Goal: Book appointment/travel/reservation

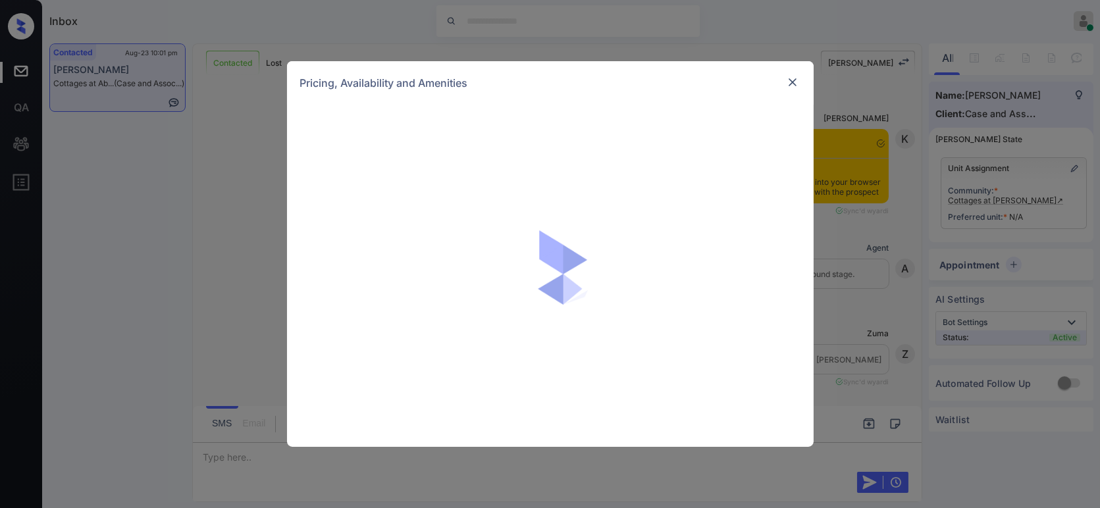
scroll to position [1771, 0]
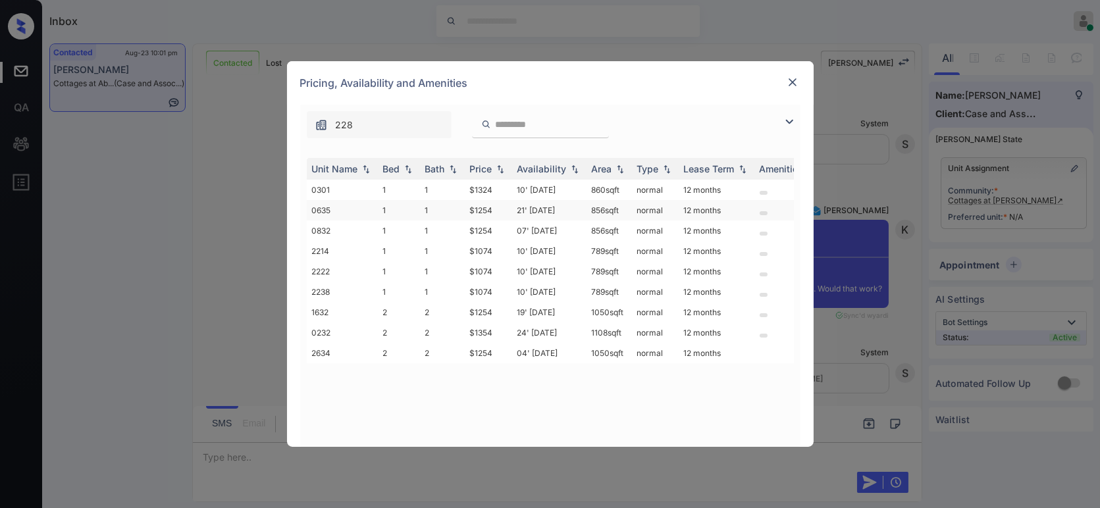
click at [478, 207] on td "$1254" at bounding box center [488, 210] width 47 height 20
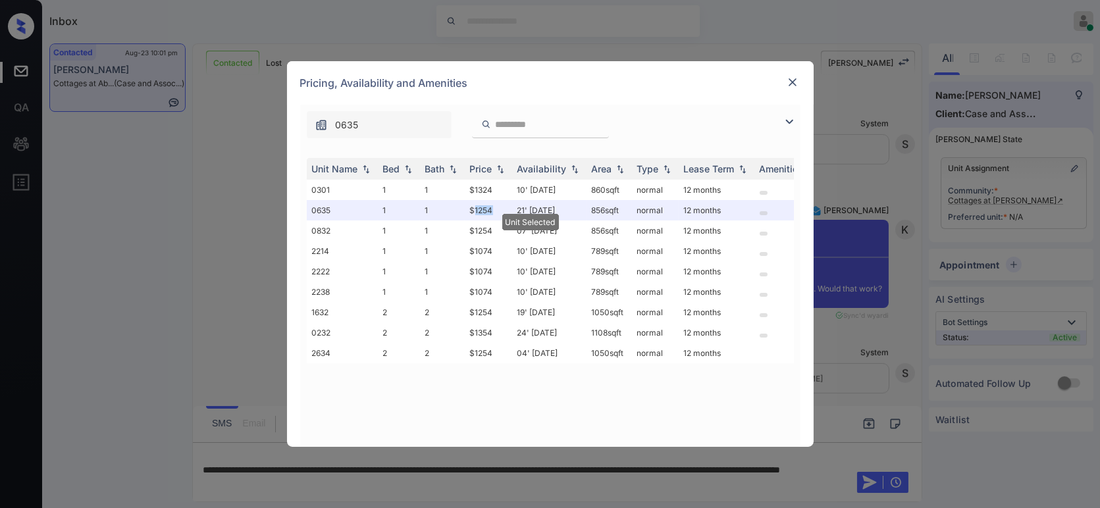
click at [792, 82] on img at bounding box center [792, 82] width 13 height 13
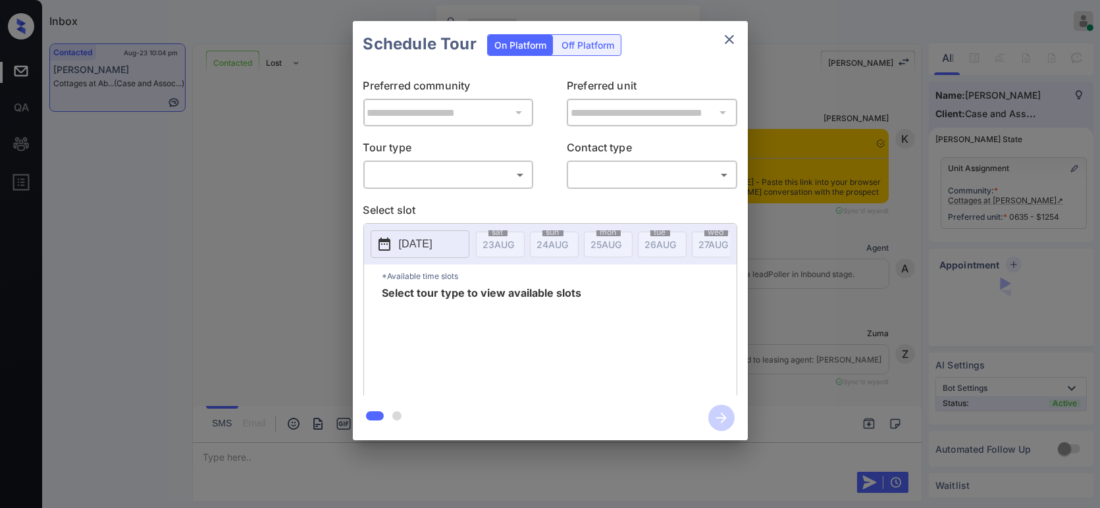
scroll to position [2635, 0]
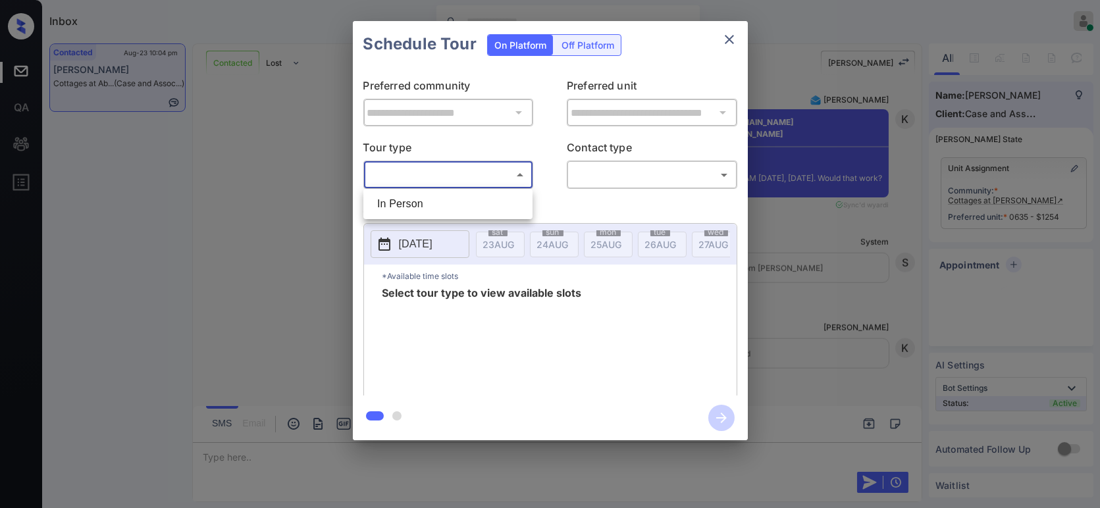
drag, startPoint x: 450, startPoint y: 175, endPoint x: 442, endPoint y: 187, distance: 14.6
click at [452, 176] on body "Inbox Hope Jatap Online Set yourself offline Set yourself on break Profile Swit…" at bounding box center [550, 254] width 1100 height 508
click at [435, 197] on li "In Person" at bounding box center [448, 204] width 163 height 24
type input "********"
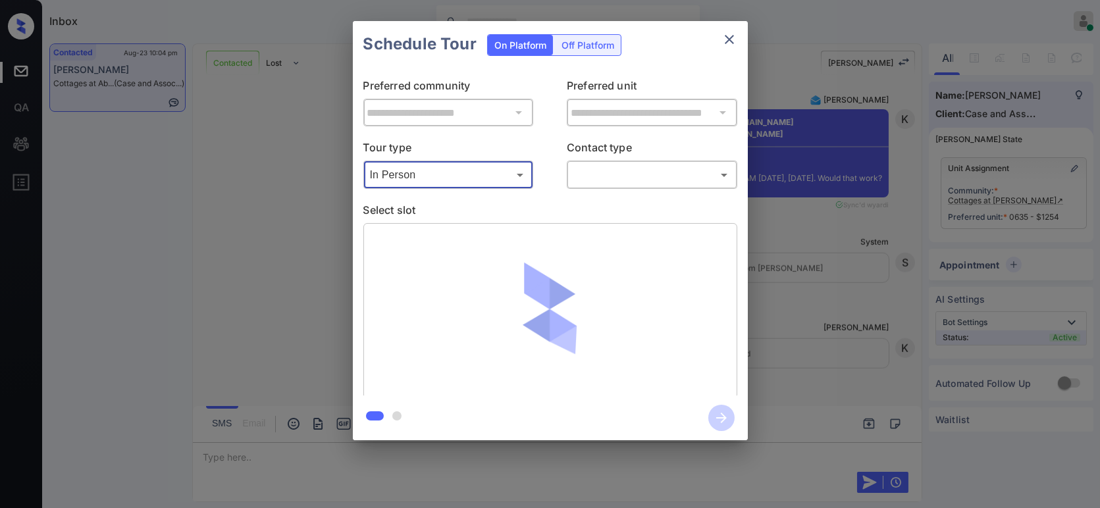
click at [631, 163] on body "Inbox Hope Jatap Online Set yourself offline Set yourself on break Profile Swit…" at bounding box center [550, 254] width 1100 height 508
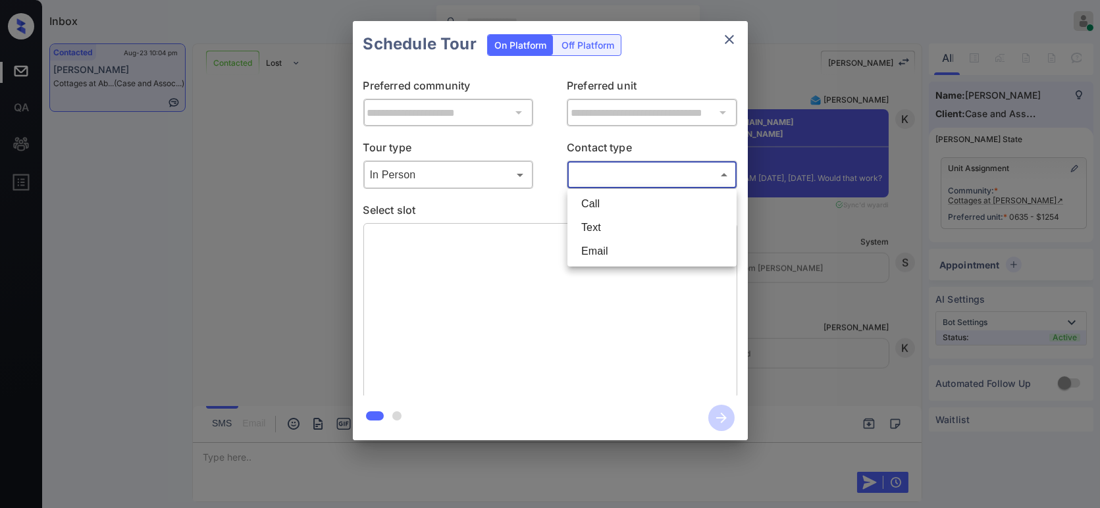
click at [612, 229] on li "Text" at bounding box center [652, 228] width 163 height 24
type input "****"
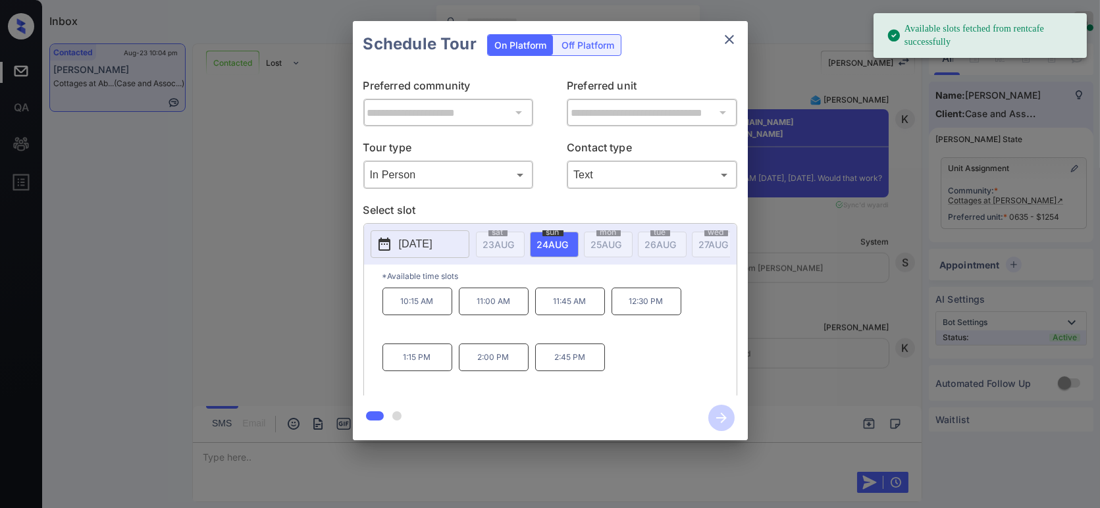
drag, startPoint x: 496, startPoint y: 314, endPoint x: 506, endPoint y: 315, distance: 9.3
click at [500, 313] on p "11:00 AM" at bounding box center [494, 302] width 70 height 28
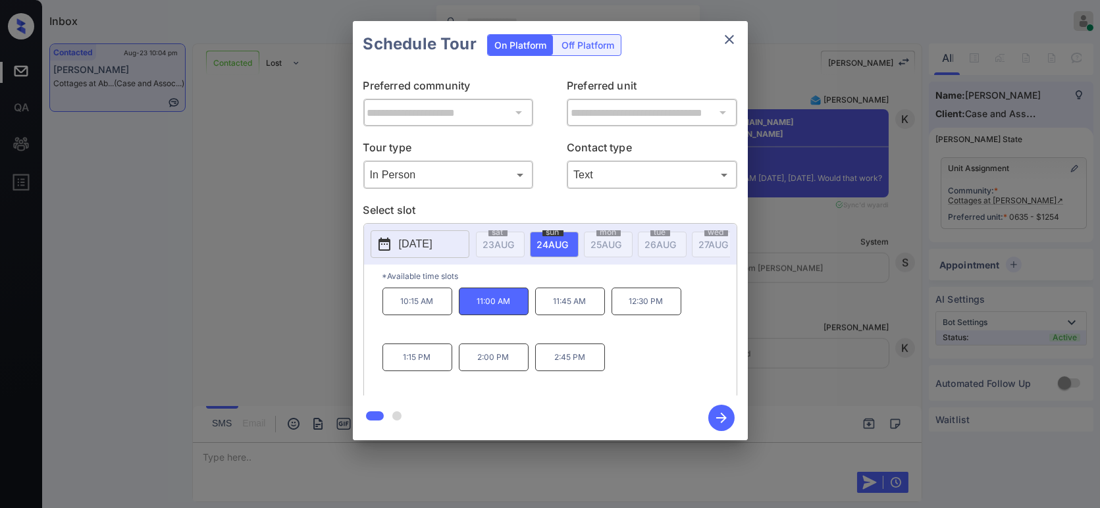
click at [723, 419] on icon "button" at bounding box center [721, 418] width 26 height 26
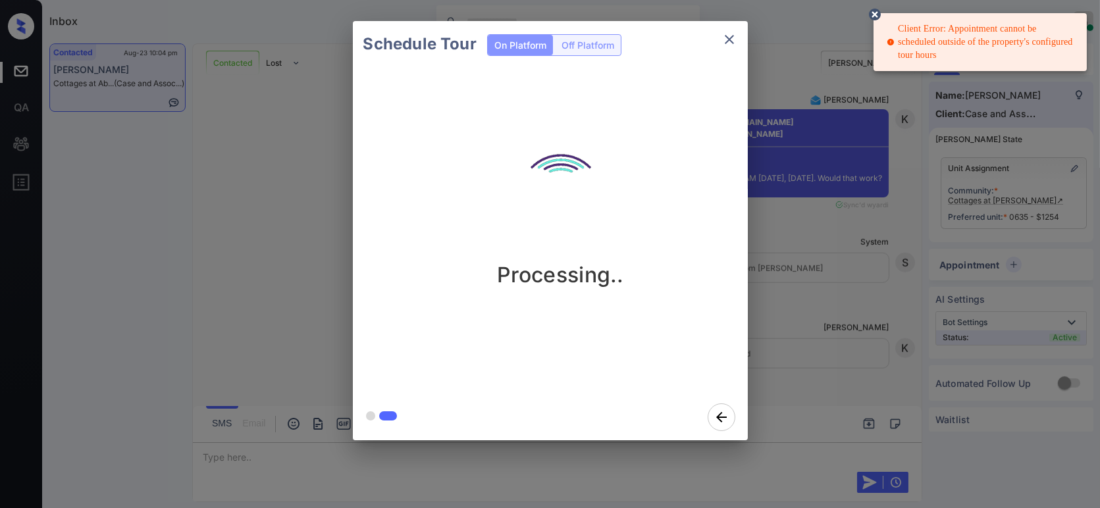
click at [874, 273] on div "Schedule Tour On Platform Off Platform Processing.." at bounding box center [550, 231] width 1100 height 462
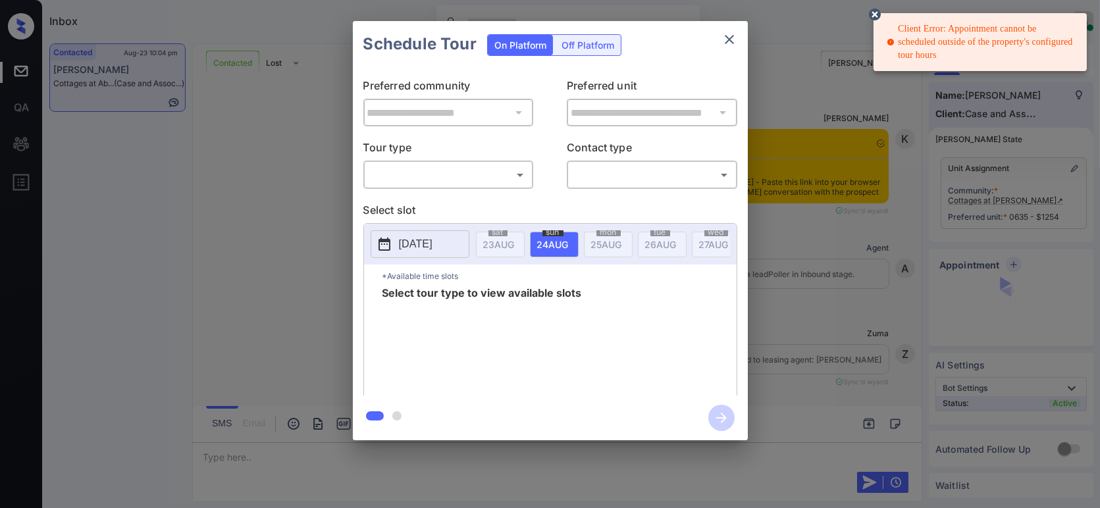
scroll to position [2635, 0]
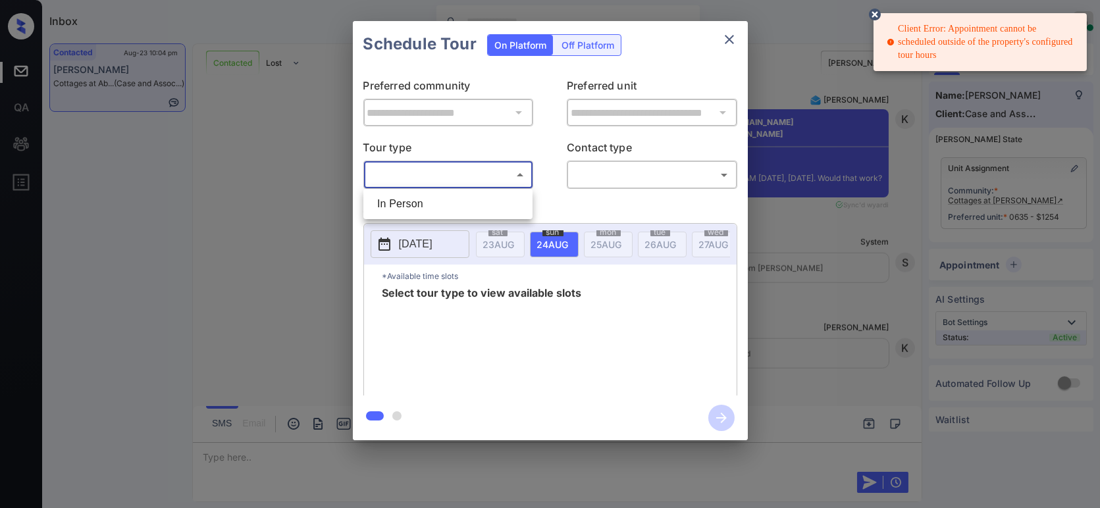
click at [493, 178] on body "Client Error: Appointment cannot be scheduled outside of the property's configu…" at bounding box center [550, 254] width 1100 height 508
click at [462, 203] on li "In Person" at bounding box center [448, 204] width 163 height 24
type input "********"
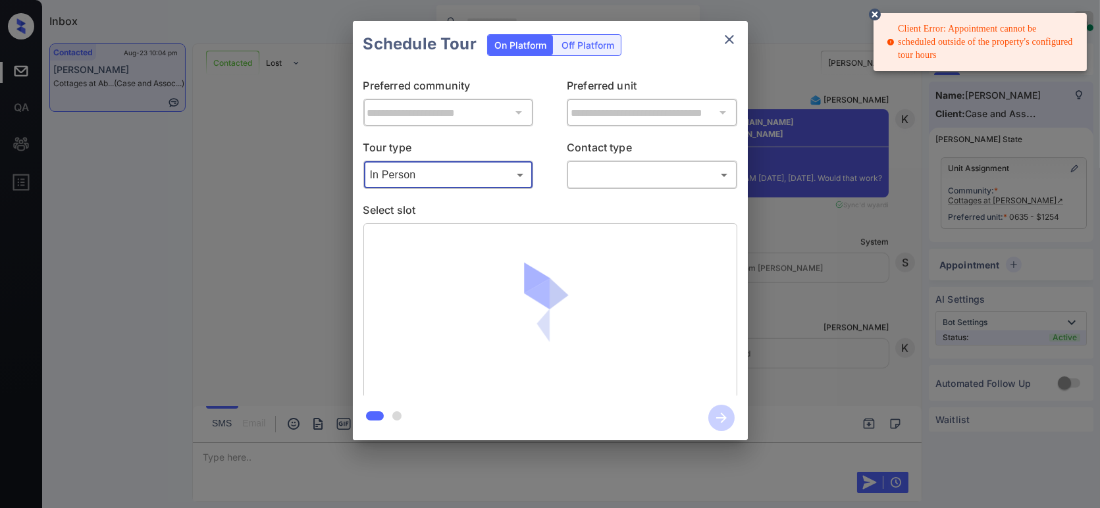
click at [616, 178] on body "Client Error: Appointment cannot be scheduled outside of the property's configu…" at bounding box center [550, 254] width 1100 height 508
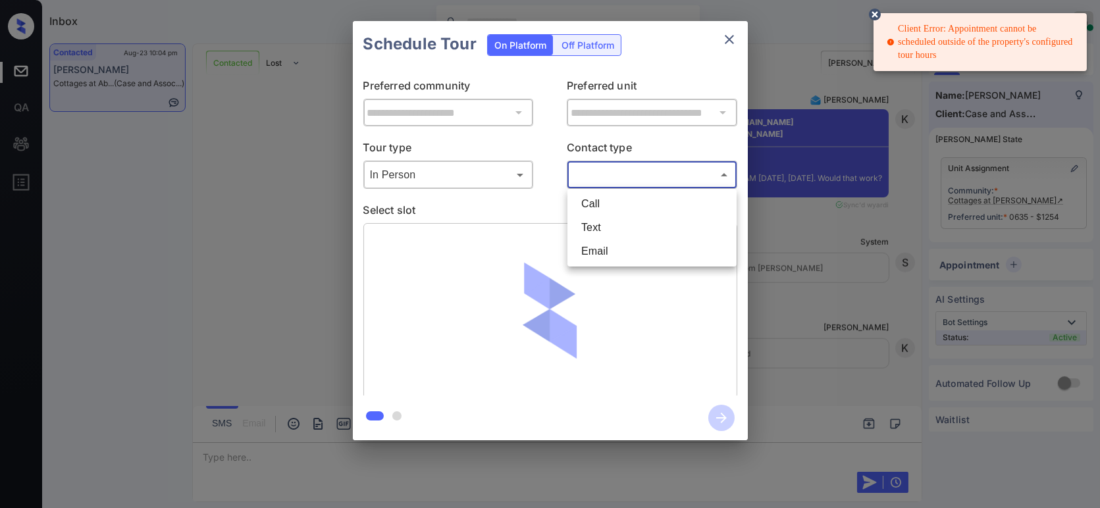
click at [600, 232] on li "Text" at bounding box center [652, 228] width 163 height 24
type input "****"
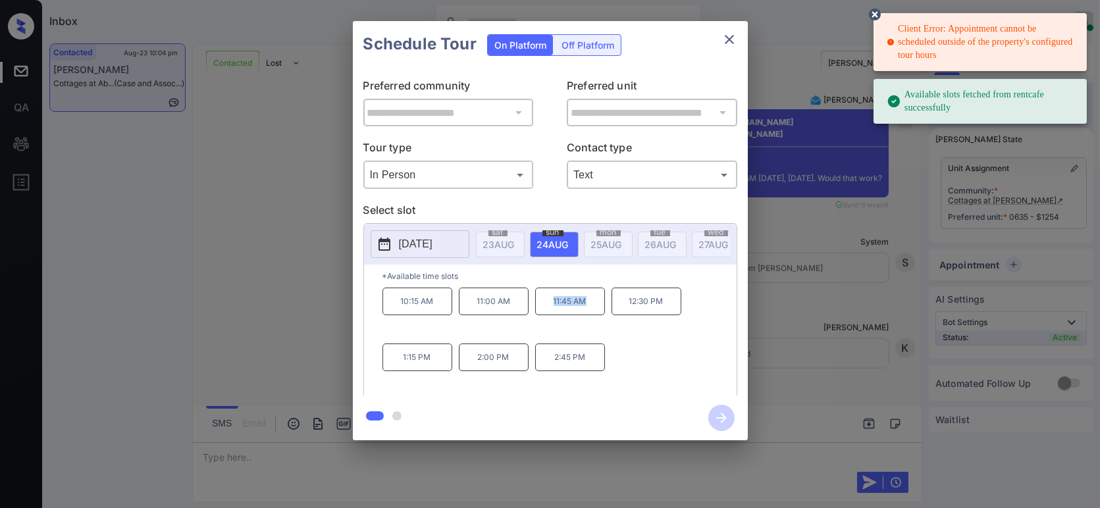
drag, startPoint x: 569, startPoint y: 312, endPoint x: 546, endPoint y: 315, distance: 23.8
click at [546, 315] on p "11:45 AM" at bounding box center [570, 302] width 70 height 28
copy p "11:45 AM"
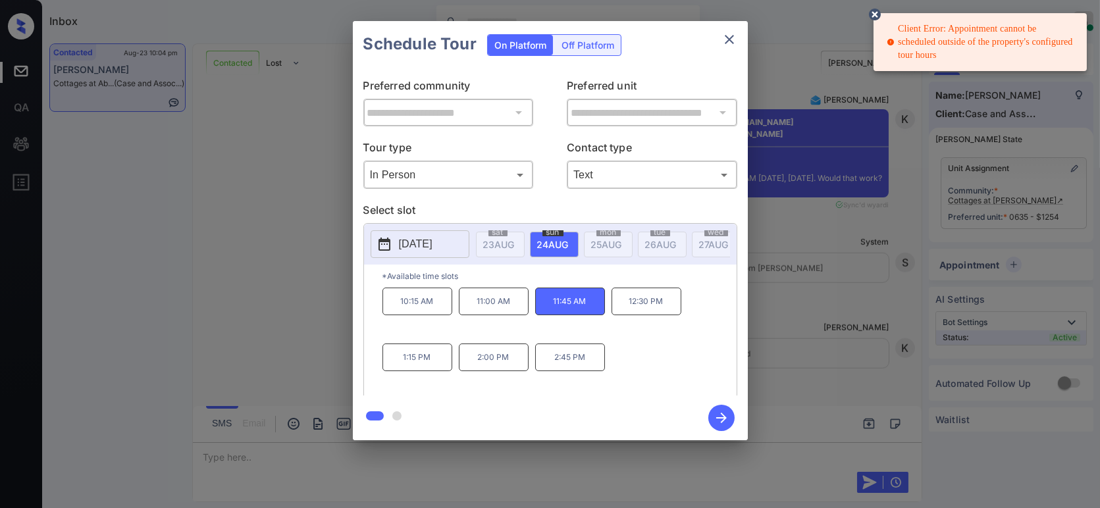
click at [265, 333] on div "**********" at bounding box center [550, 231] width 1100 height 462
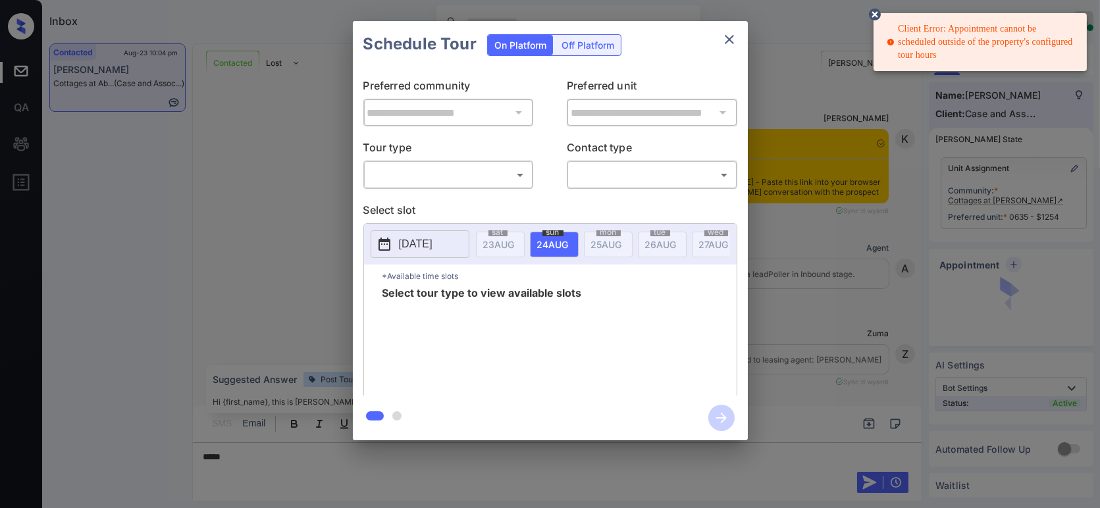
click at [474, 182] on body "Client Error: Appointment cannot be scheduled outside of the property's configu…" at bounding box center [550, 254] width 1100 height 508
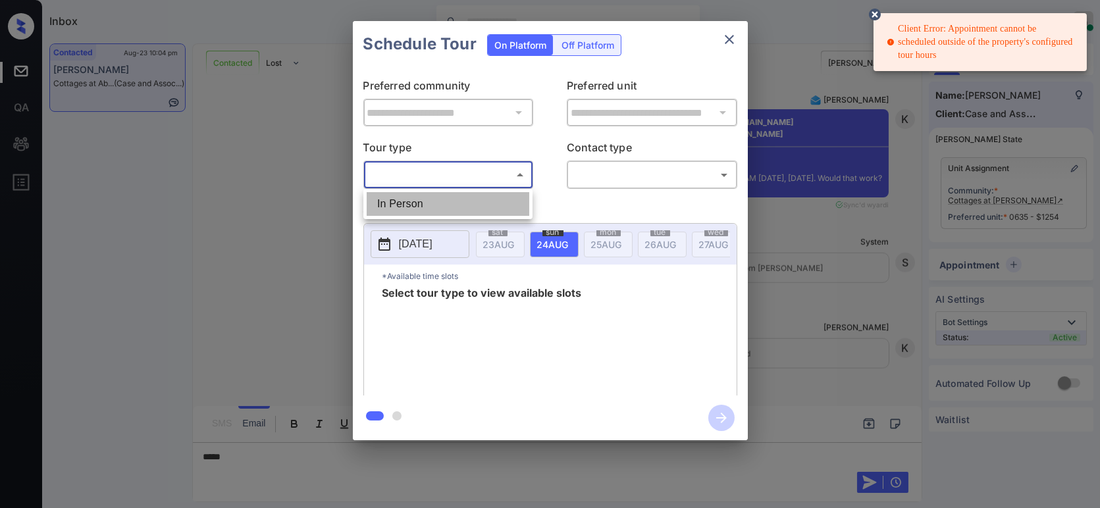
click at [450, 199] on li "In Person" at bounding box center [448, 204] width 163 height 24
type input "********"
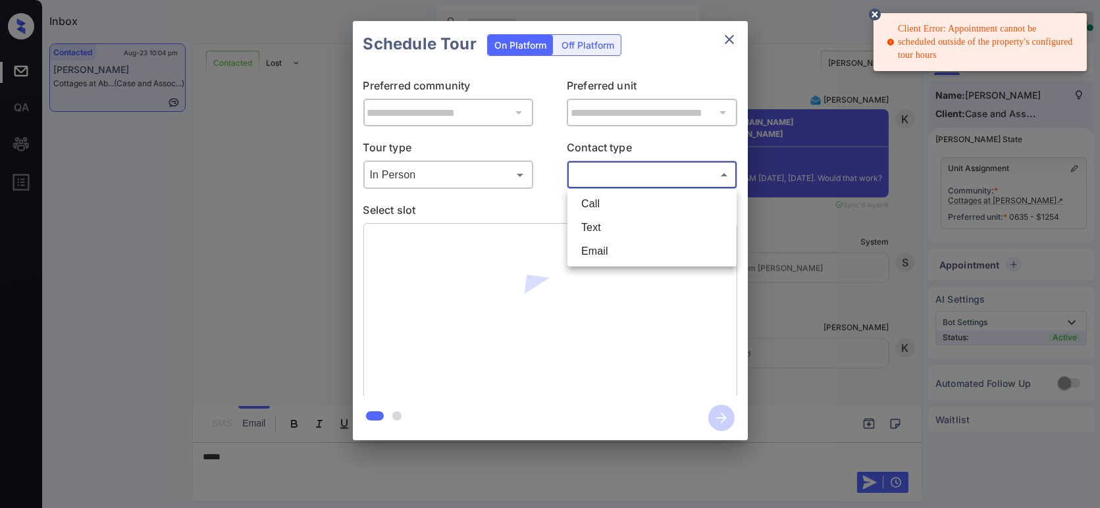
click at [598, 176] on body "Client Error: Appointment cannot be scheduled outside of the property's configu…" at bounding box center [550, 254] width 1100 height 508
click at [595, 251] on li "Email" at bounding box center [652, 252] width 163 height 24
type input "*****"
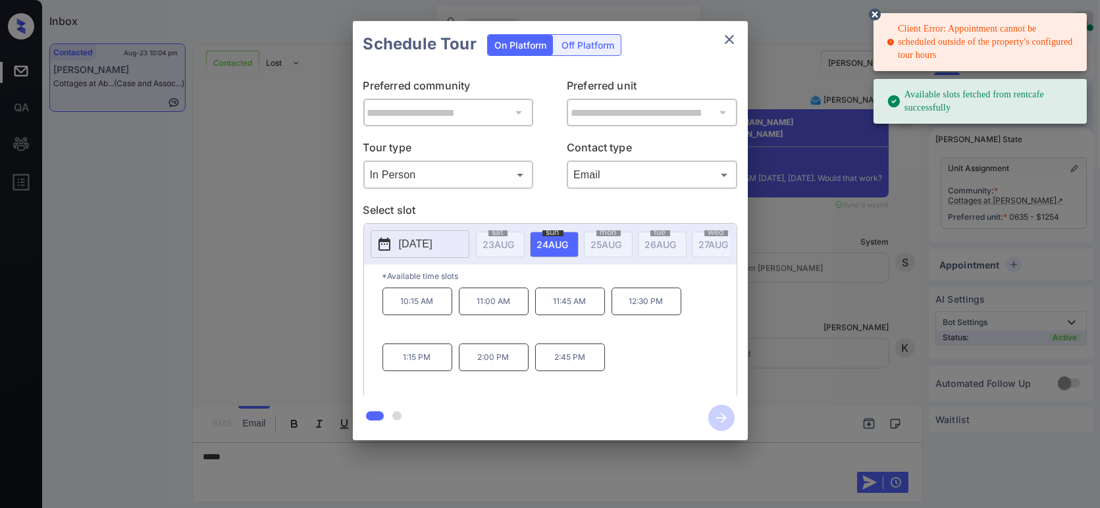
drag, startPoint x: 556, startPoint y: 308, endPoint x: 647, endPoint y: 365, distance: 107.1
click at [557, 308] on p "11:45 AM" at bounding box center [570, 302] width 70 height 28
click at [721, 431] on button "button" at bounding box center [722, 418] width 42 height 34
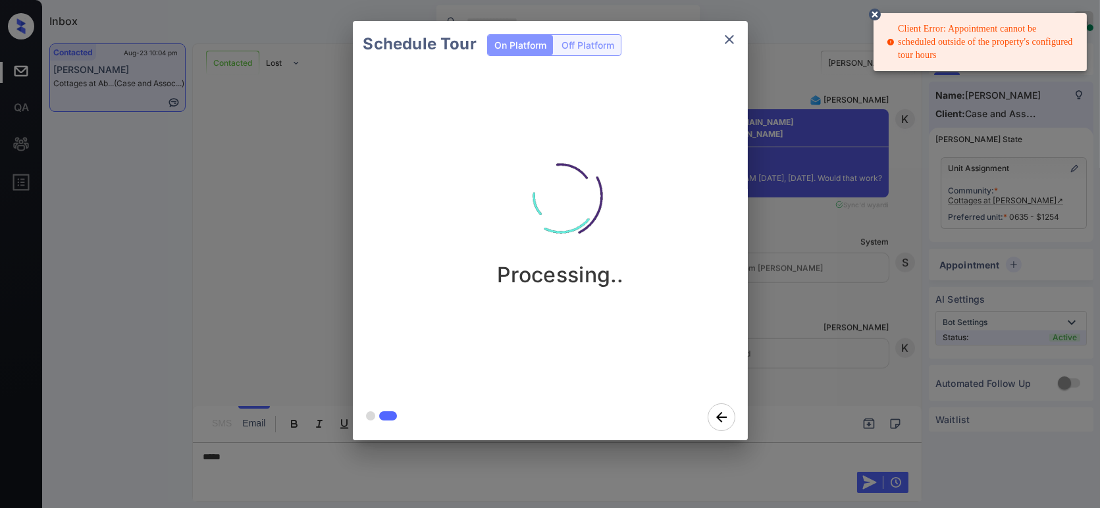
click at [870, 14] on icon at bounding box center [875, 15] width 12 height 12
click at [834, 163] on div "Schedule Tour On Platform Off Platform Processing.." at bounding box center [550, 231] width 1100 height 462
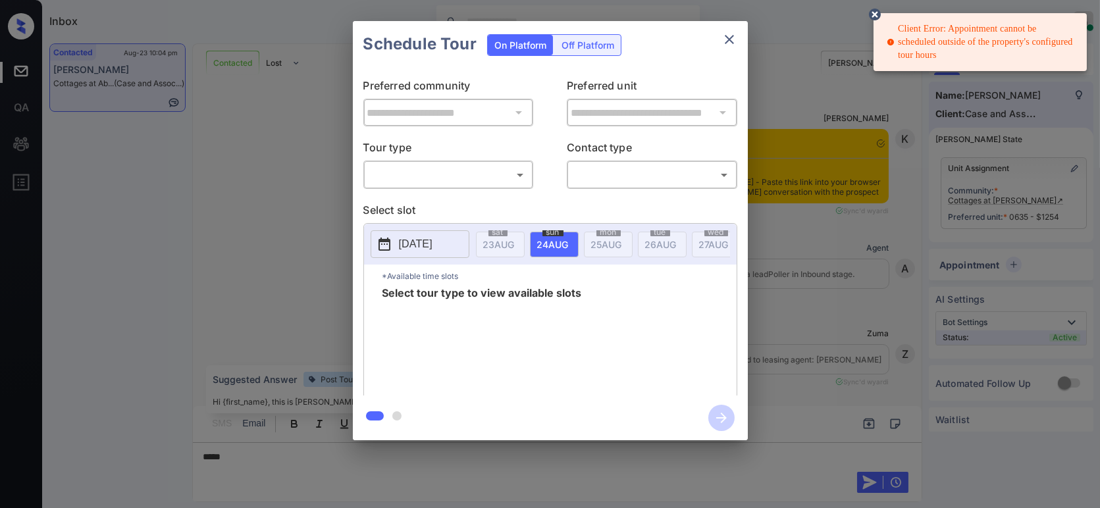
scroll to position [2635, 0]
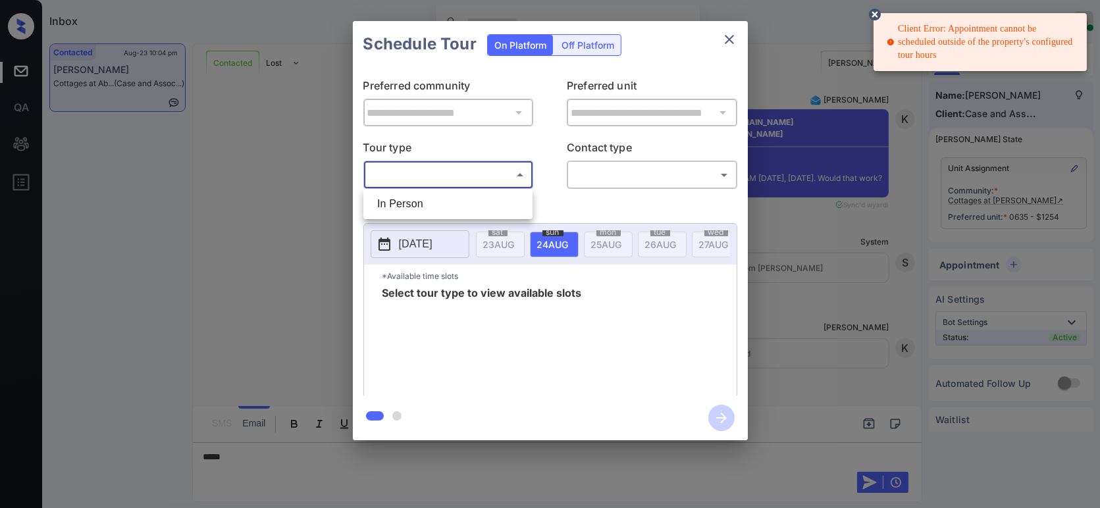
drag, startPoint x: 473, startPoint y: 181, endPoint x: 428, endPoint y: 218, distance: 58.0
click at [471, 186] on body "Client Error: Appointment cannot be scheduled outside of the property's configu…" at bounding box center [550, 254] width 1100 height 508
drag, startPoint x: 411, startPoint y: 208, endPoint x: 475, endPoint y: 209, distance: 63.9
click at [412, 209] on li "In Person" at bounding box center [448, 204] width 163 height 24
type input "********"
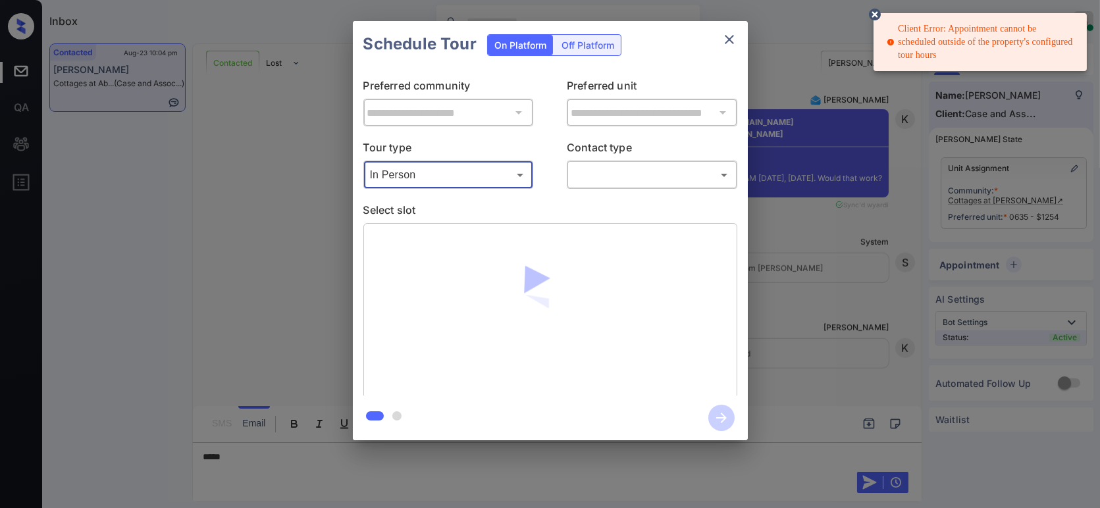
click at [645, 180] on body "Client Error: Appointment cannot be scheduled outside of the property's configu…" at bounding box center [550, 254] width 1100 height 508
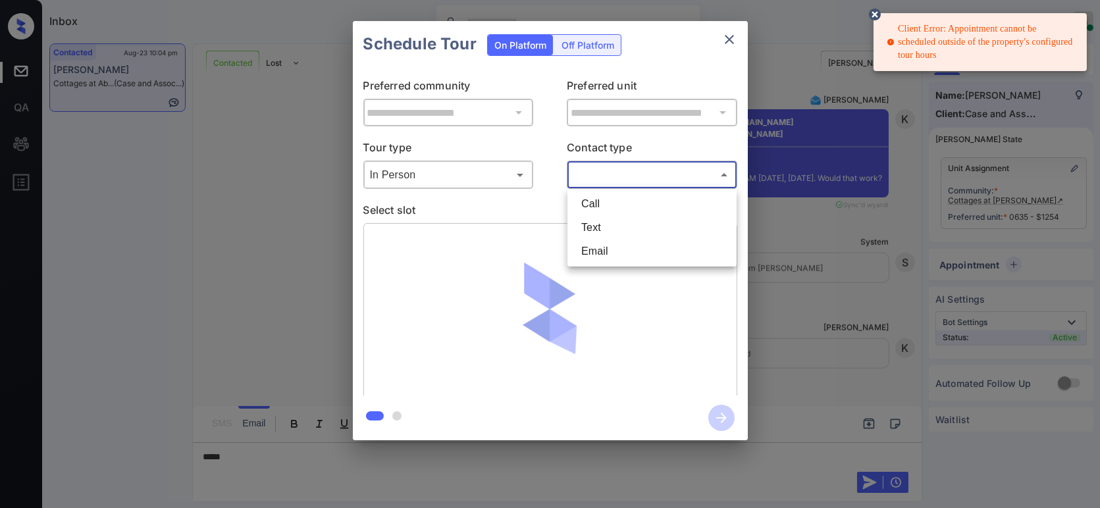
click at [622, 219] on li "Text" at bounding box center [652, 228] width 163 height 24
type input "****"
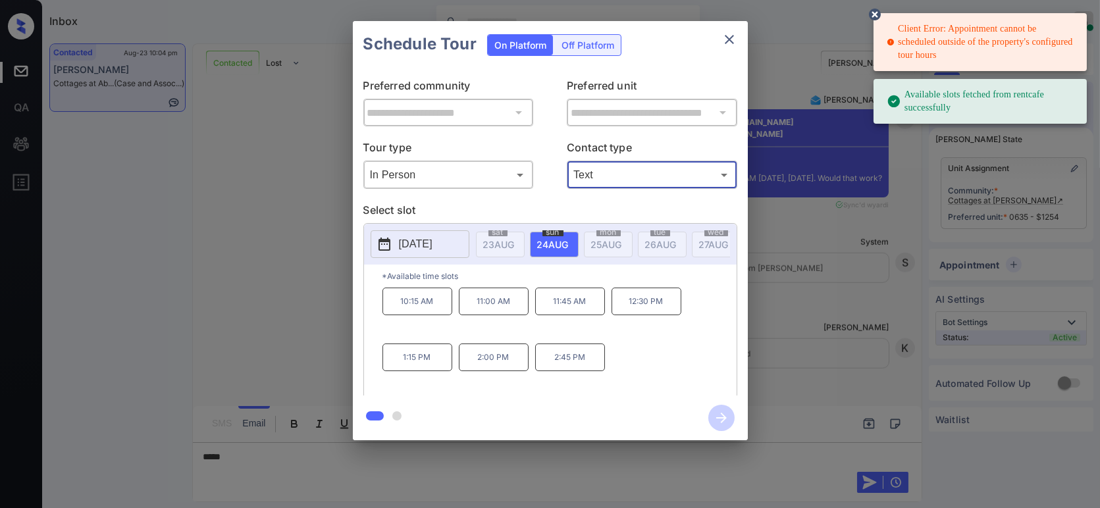
click at [433, 306] on p "10:15 AM" at bounding box center [418, 302] width 70 height 28
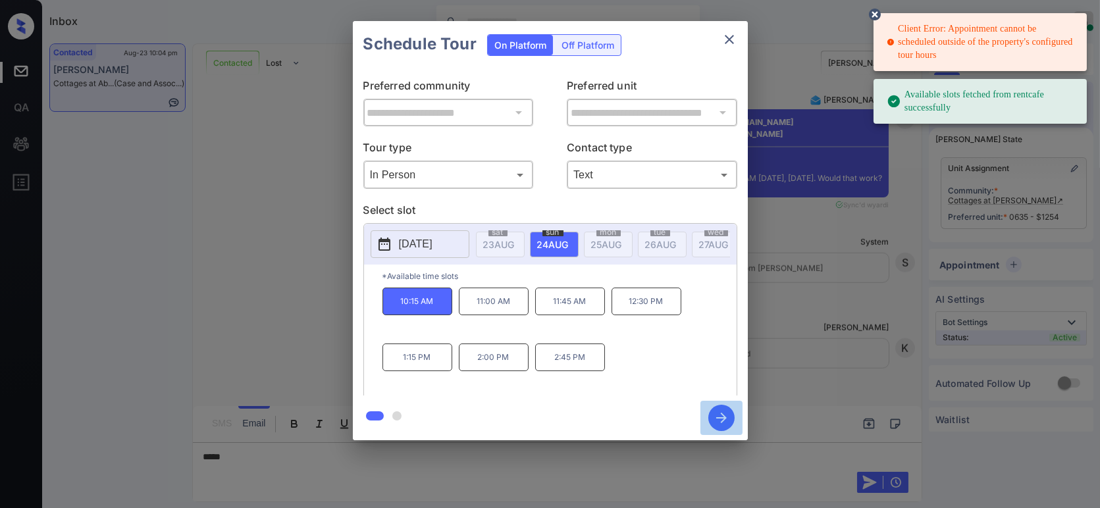
click at [733, 419] on icon "button" at bounding box center [721, 418] width 26 height 26
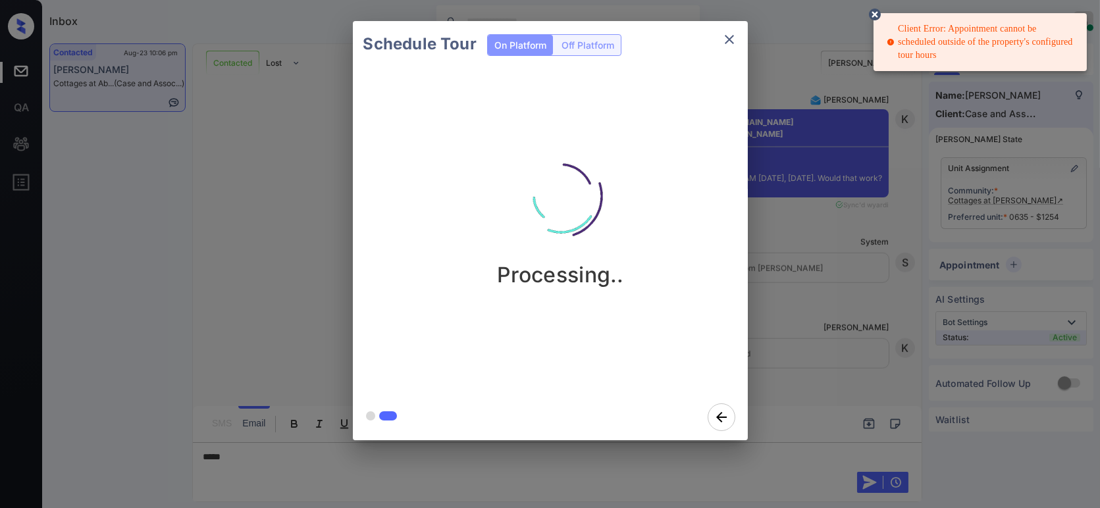
click at [878, 13] on icon at bounding box center [875, 15] width 12 height 12
click at [875, 16] on icon at bounding box center [875, 15] width 12 height 12
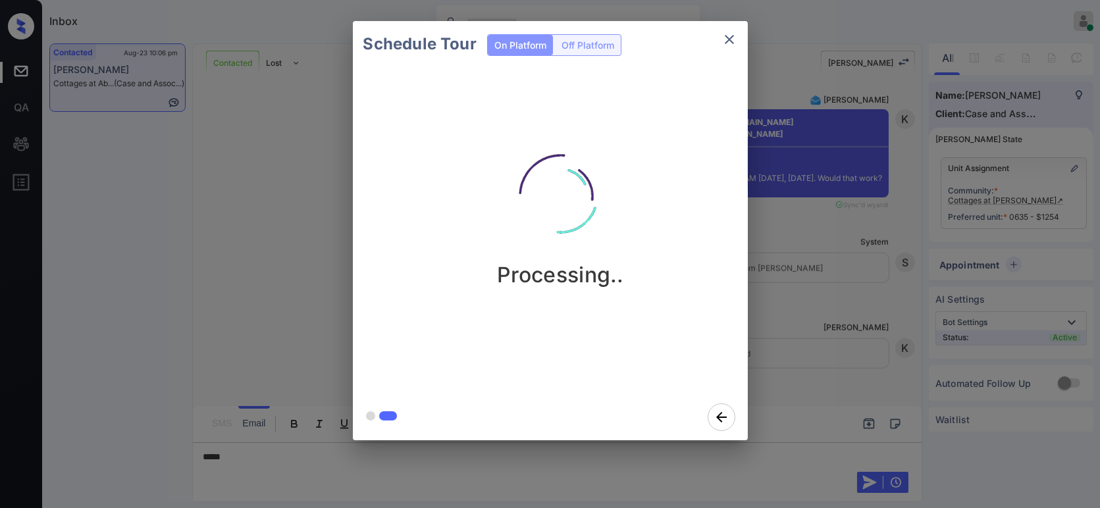
click at [923, 271] on div "Schedule Tour On Platform Off Platform Processing.." at bounding box center [550, 231] width 1100 height 462
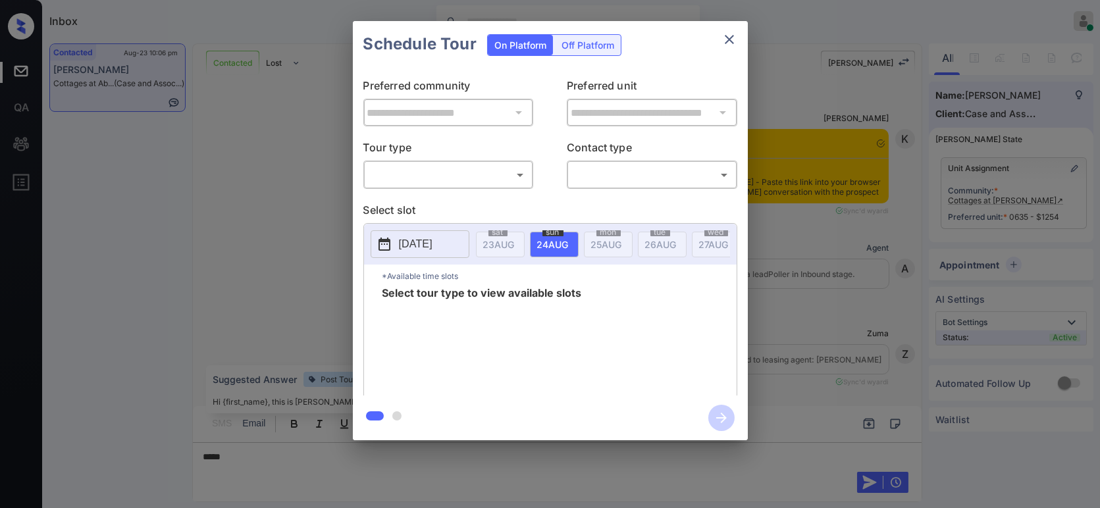
scroll to position [2635, 0]
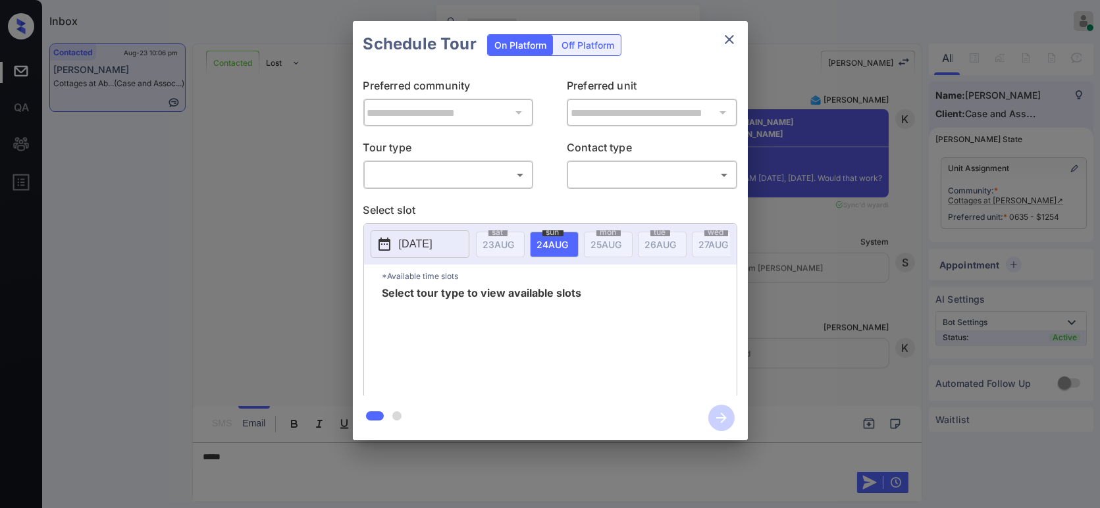
drag, startPoint x: 450, startPoint y: 161, endPoint x: 450, endPoint y: 173, distance: 12.5
click at [450, 169] on div "​ ​" at bounding box center [448, 175] width 171 height 28
click at [445, 188] on div "​ ​" at bounding box center [448, 175] width 171 height 28
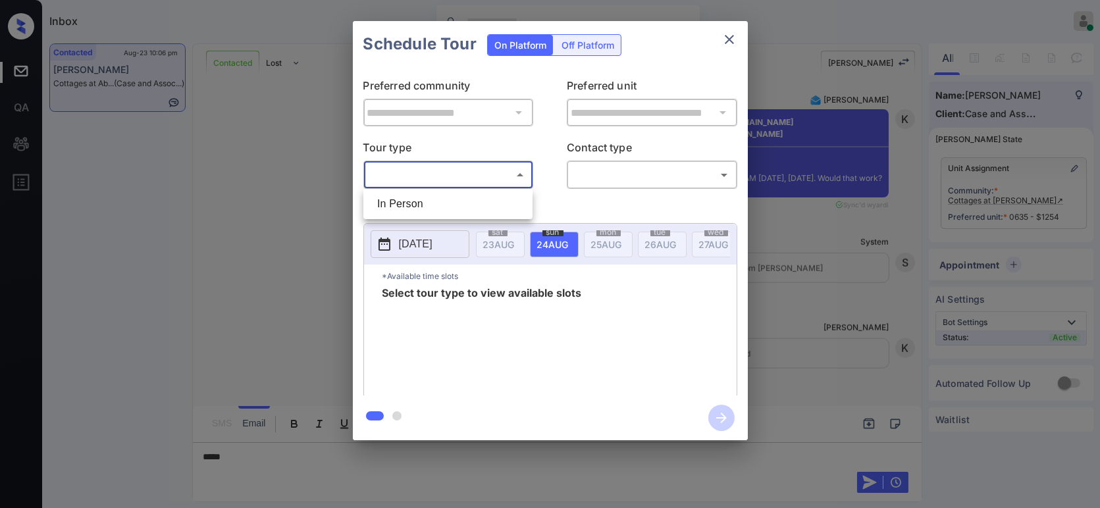
click at [430, 172] on body "Inbox Hope Jatap Online Set yourself offline Set yourself on break Profile Swit…" at bounding box center [550, 254] width 1100 height 508
click at [418, 207] on li "In Person" at bounding box center [448, 204] width 163 height 24
type input "********"
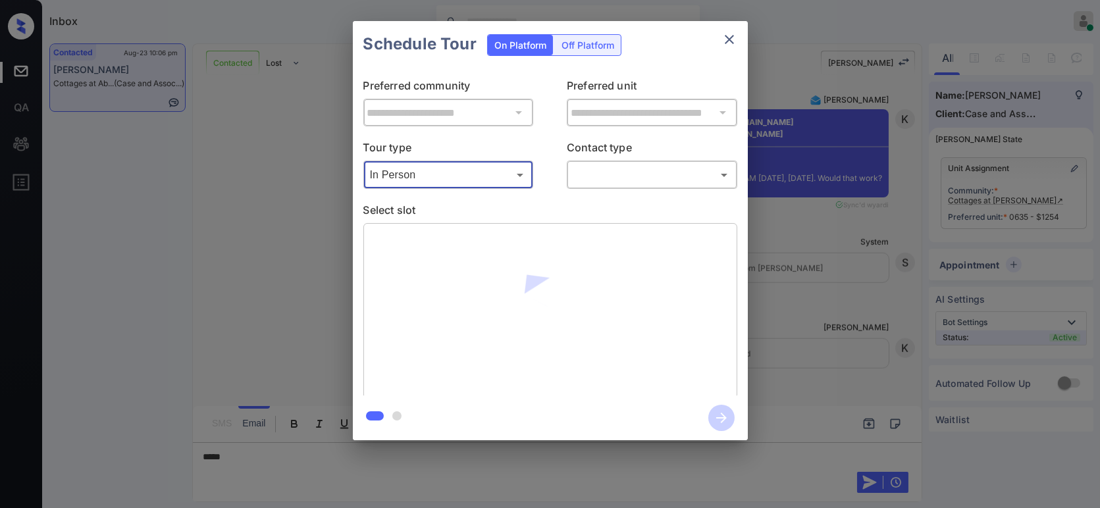
click at [656, 182] on body "Inbox Hope Jatap Online Set yourself offline Set yourself on break Profile Swit…" at bounding box center [550, 254] width 1100 height 508
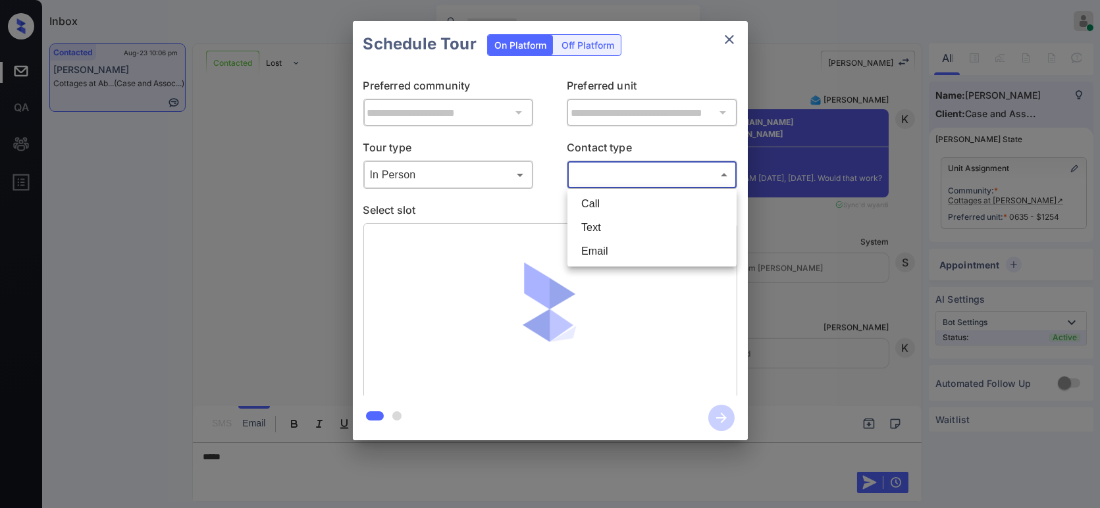
click at [616, 223] on li "Text" at bounding box center [652, 228] width 163 height 24
type input "****"
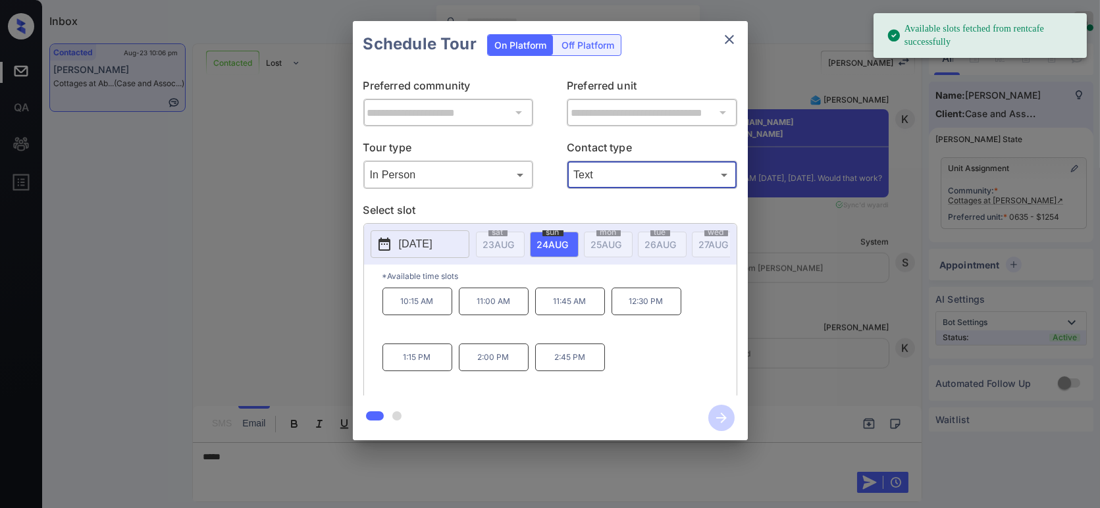
click at [411, 247] on p "[DATE]" at bounding box center [416, 244] width 34 height 16
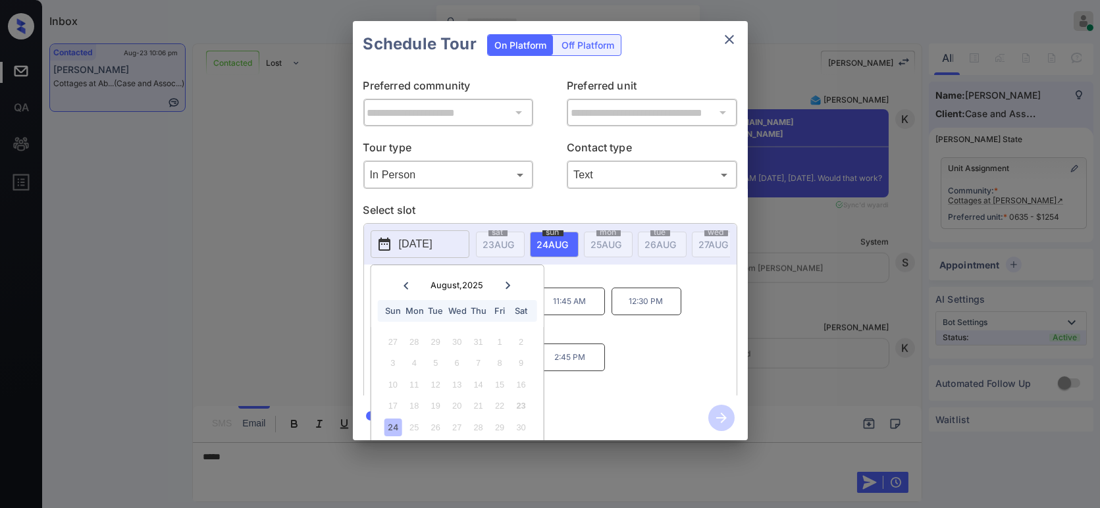
click at [511, 282] on icon at bounding box center [508, 286] width 8 height 8
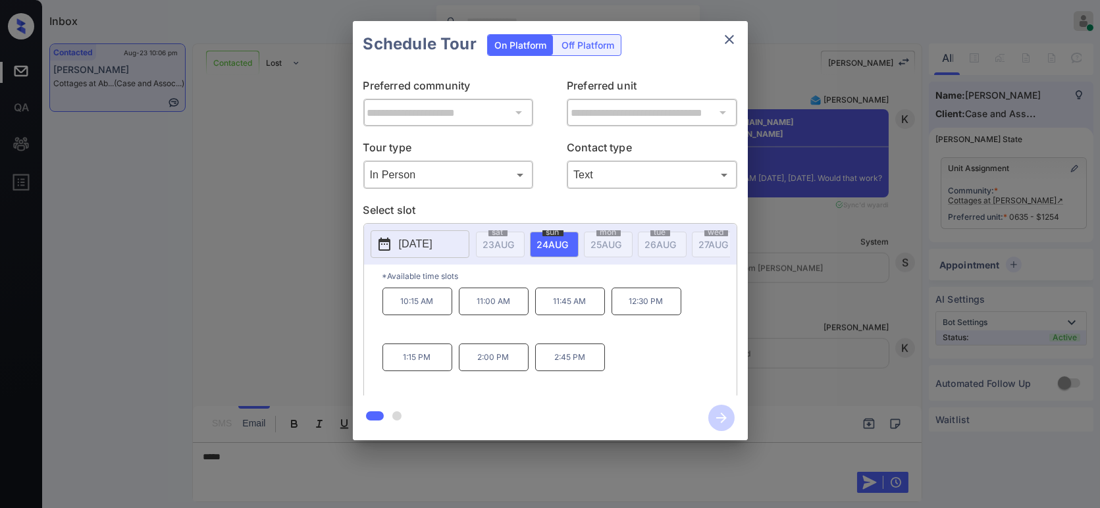
click at [679, 373] on div "10:15 AM 11:00 AM 11:45 AM 12:30 PM 1:15 PM 2:00 PM 2:45 PM" at bounding box center [560, 340] width 354 height 105
drag, startPoint x: 207, startPoint y: 308, endPoint x: 211, endPoint y: 315, distance: 7.7
click at [211, 315] on div "**********" at bounding box center [550, 231] width 1100 height 462
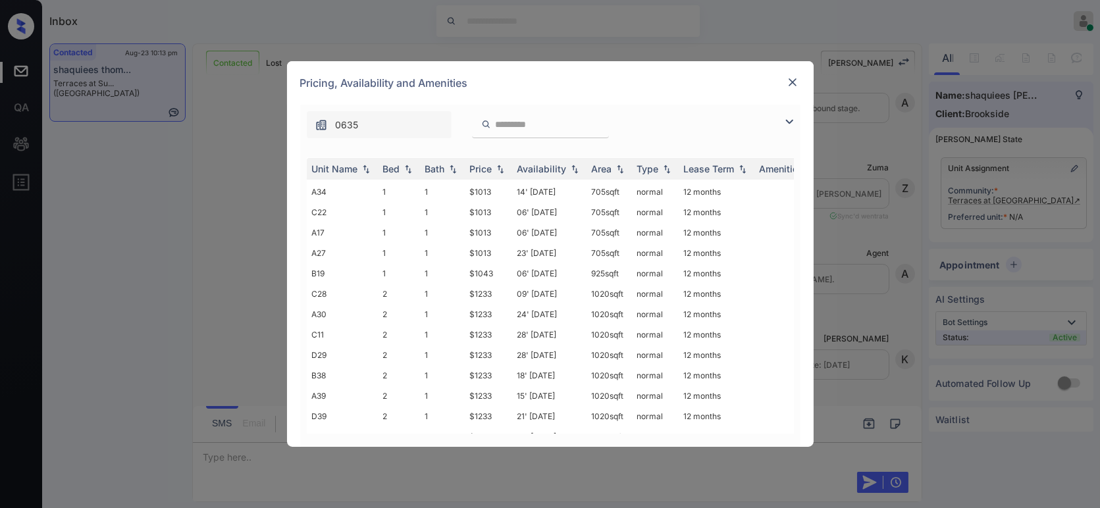
scroll to position [341, 0]
click at [787, 80] on img at bounding box center [792, 82] width 13 height 13
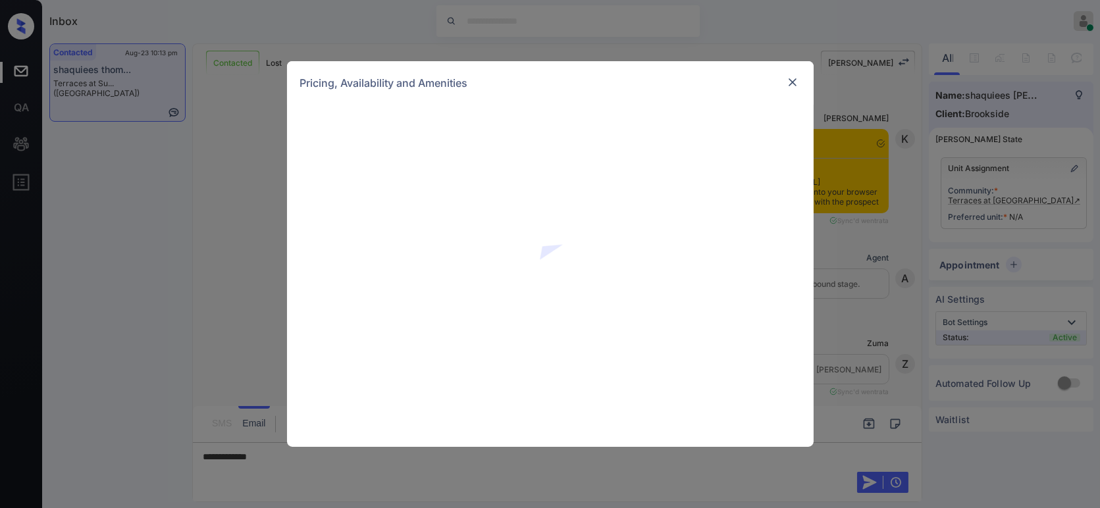
scroll to position [780, 0]
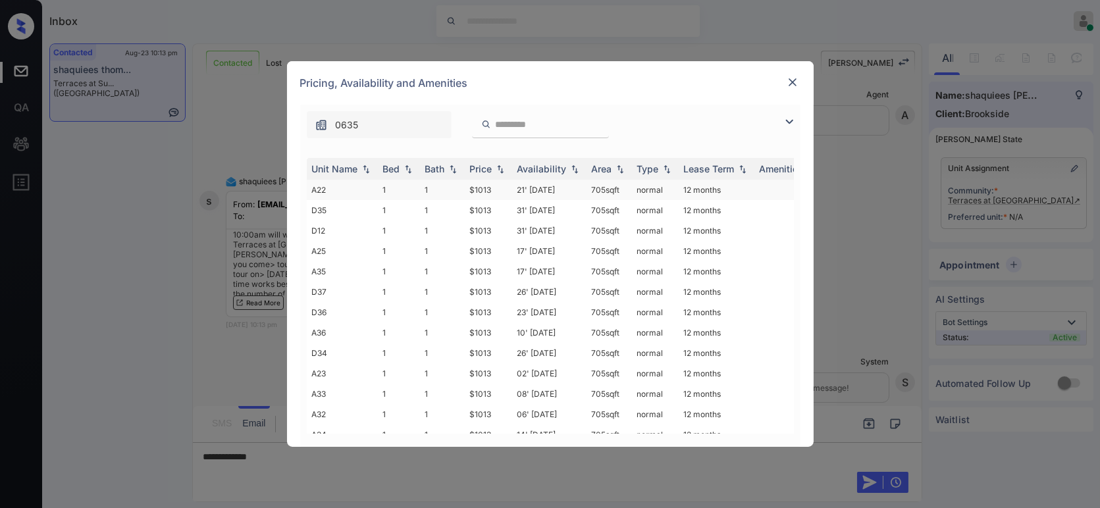
click at [478, 187] on td "$1013" at bounding box center [488, 190] width 47 height 20
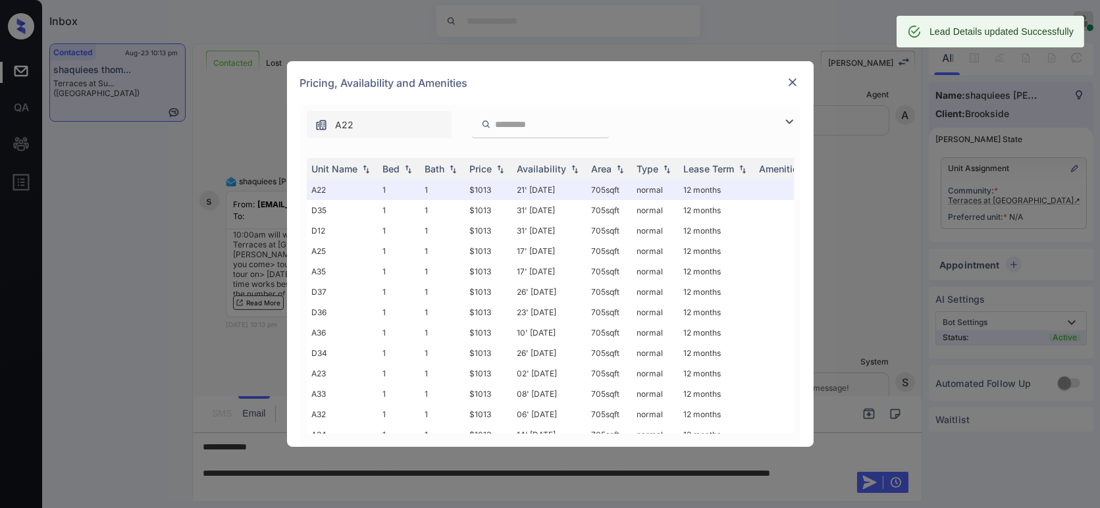
click at [785, 81] on div at bounding box center [793, 82] width 16 height 16
